Goal: Information Seeking & Learning: Check status

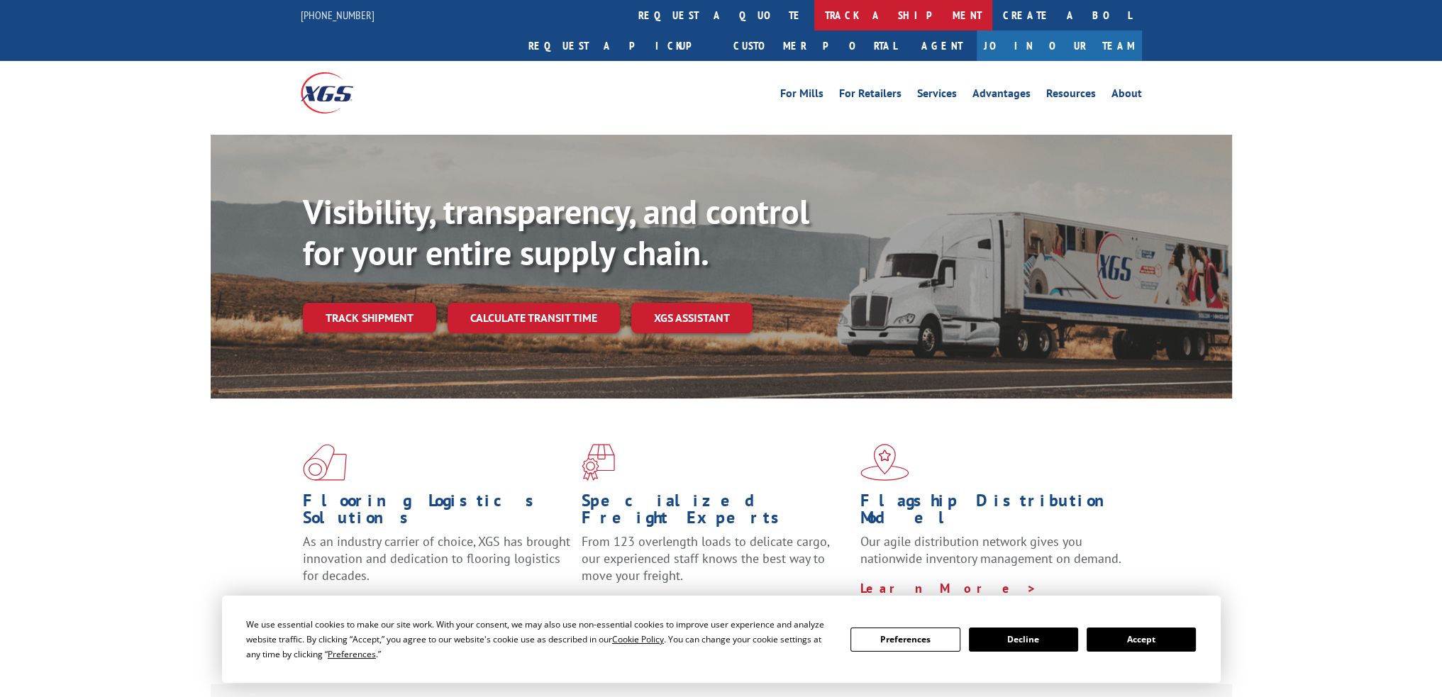
drag, startPoint x: 0, startPoint y: 0, endPoint x: 674, endPoint y: 14, distance: 674.5
click at [814, 14] on link "track a shipment" at bounding box center [903, 15] width 178 height 30
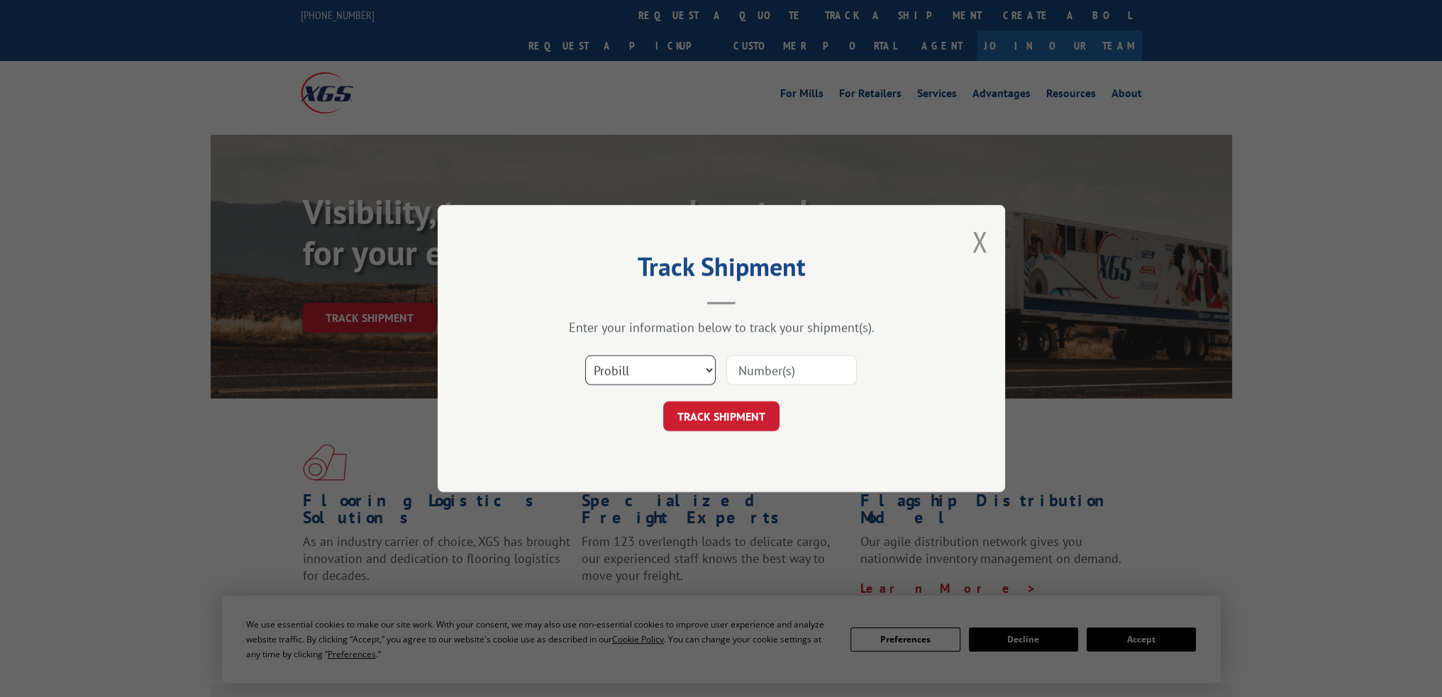
click at [618, 371] on select "Select category... Probill BOL PO" at bounding box center [650, 370] width 130 height 30
select select "bol"
click at [585, 355] on select "Select category... Probill BOL PO" at bounding box center [650, 370] width 130 height 30
click at [791, 369] on input at bounding box center [791, 370] width 130 height 30
paste input "2837539"
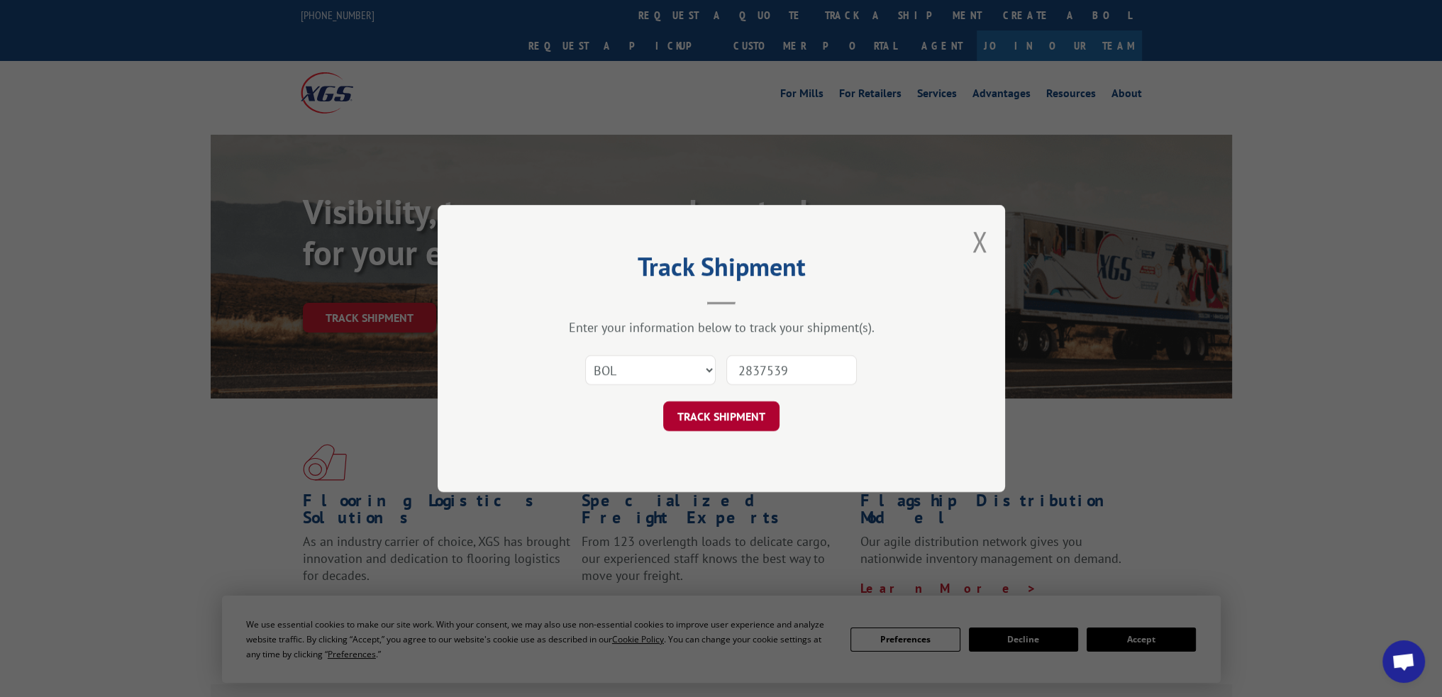
type input "2837539"
click at [738, 412] on button "TRACK SHIPMENT" at bounding box center [721, 416] width 116 height 30
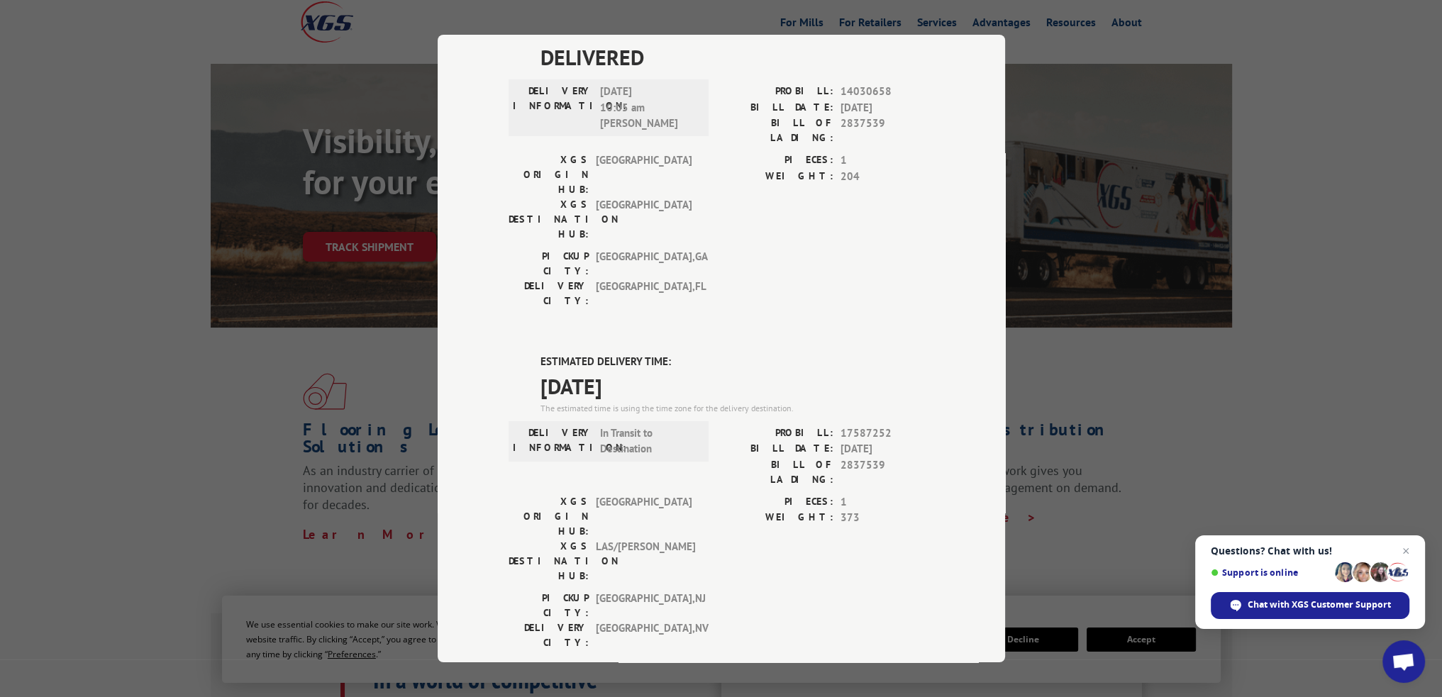
scroll to position [399, 0]
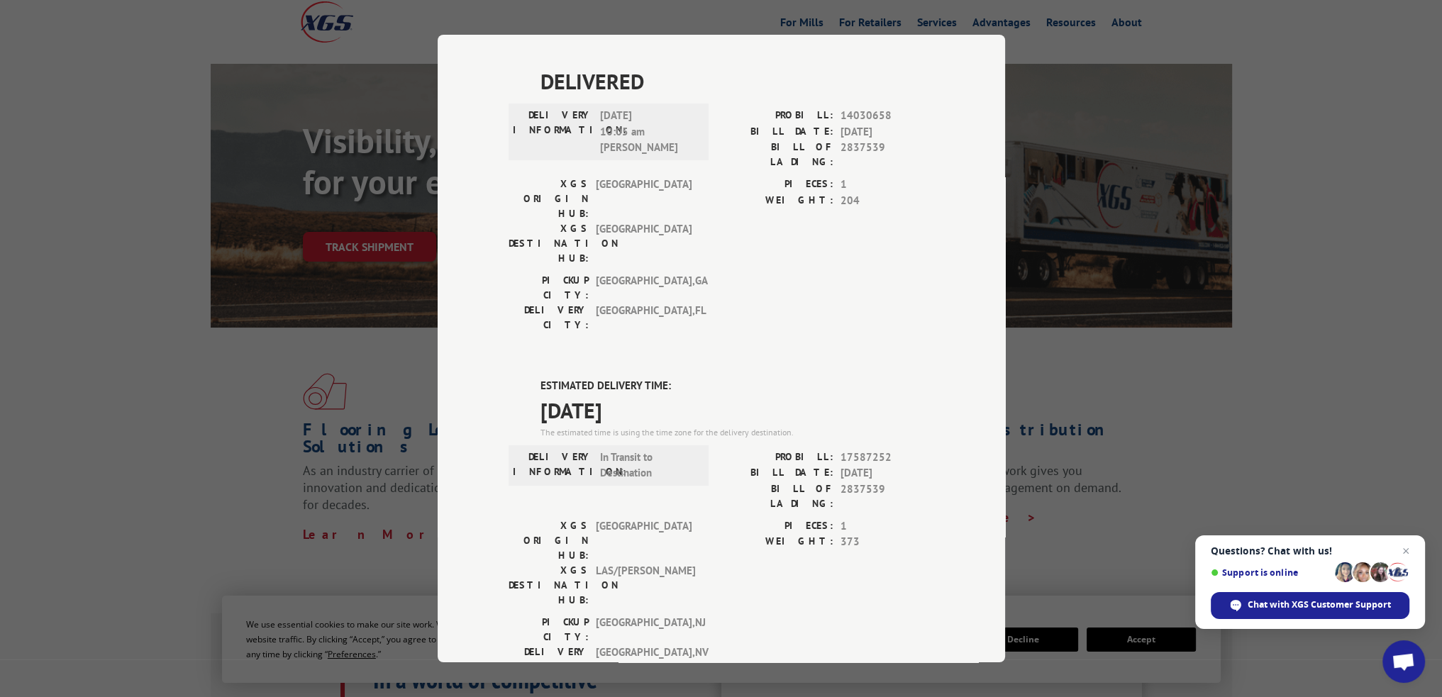
click at [629, 645] on span "[GEOGRAPHIC_DATA] , [GEOGRAPHIC_DATA]" at bounding box center [644, 660] width 96 height 30
click at [737, 534] on label "WEIGHT:" at bounding box center [777, 542] width 112 height 16
click at [639, 450] on span "In Transit to Destination" at bounding box center [648, 466] width 96 height 32
click at [895, 378] on div "ESTIMATED DELIVERY TIME: [DATE] The estimated time is using the time zone for t…" at bounding box center [720, 633] width 425 height 510
click at [859, 465] on span "[DATE]" at bounding box center [887, 473] width 94 height 16
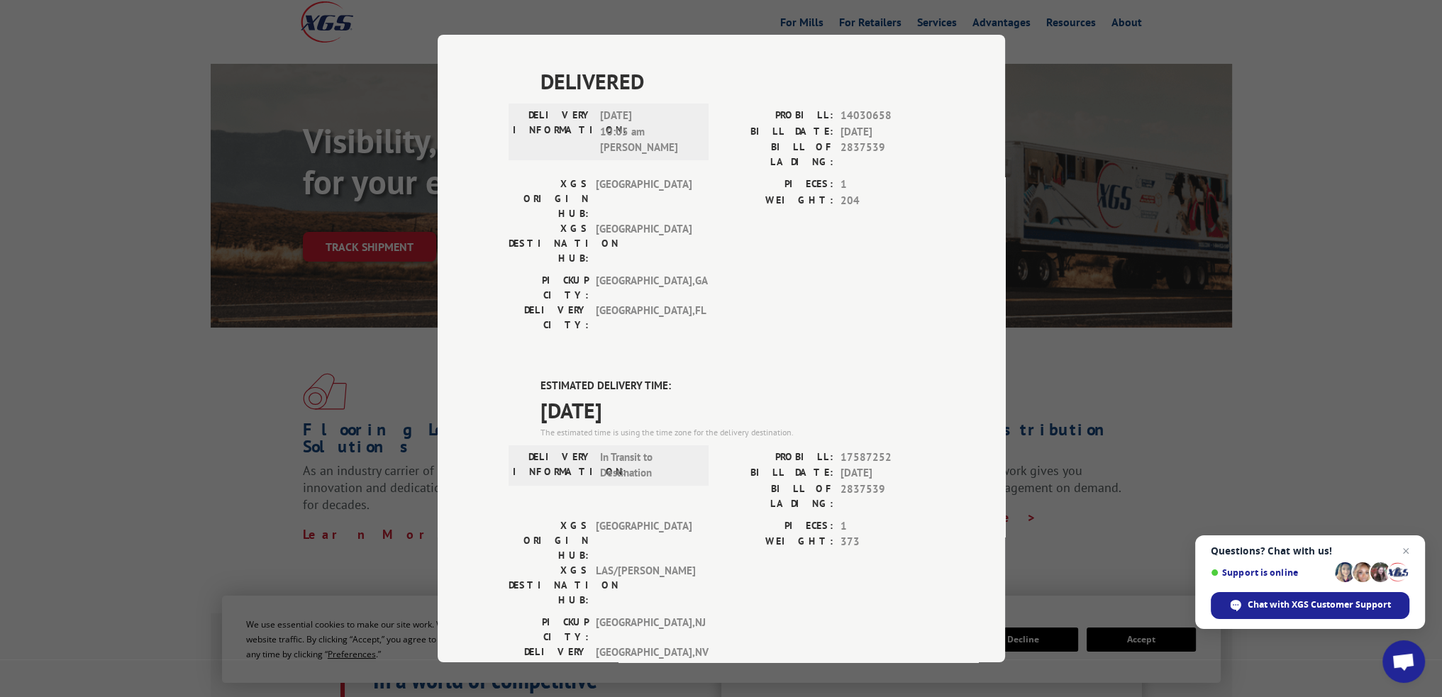
click at [859, 481] on span "2837539" at bounding box center [887, 496] width 94 height 30
click at [852, 450] on span "17587252" at bounding box center [887, 458] width 94 height 16
copy span "17587252"
